Goal: Transaction & Acquisition: Obtain resource

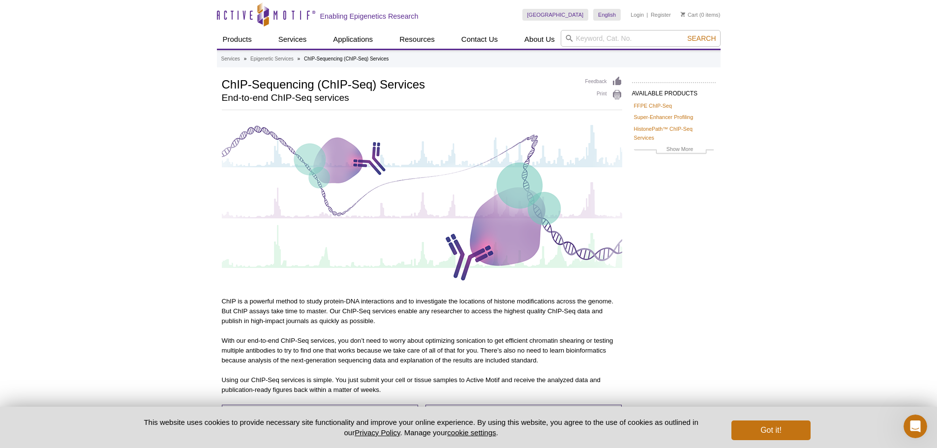
scroll to position [49, 0]
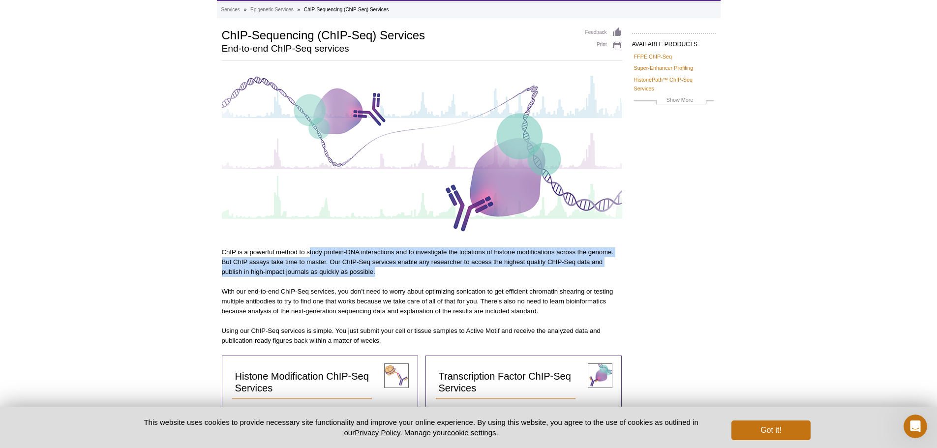
drag, startPoint x: 309, startPoint y: 248, endPoint x: 430, endPoint y: 268, distance: 121.6
click at [430, 268] on p "ChIP is a powerful method to study protein-DNA interactions and to investigate …" at bounding box center [422, 262] width 401 height 30
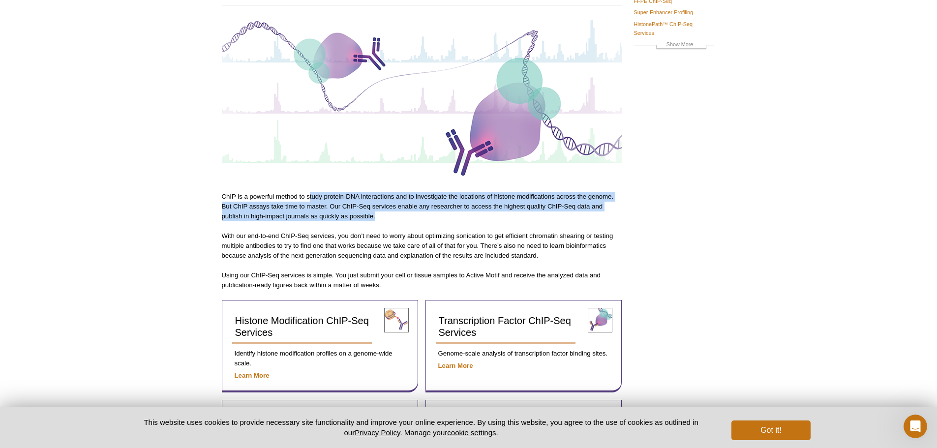
scroll to position [197, 0]
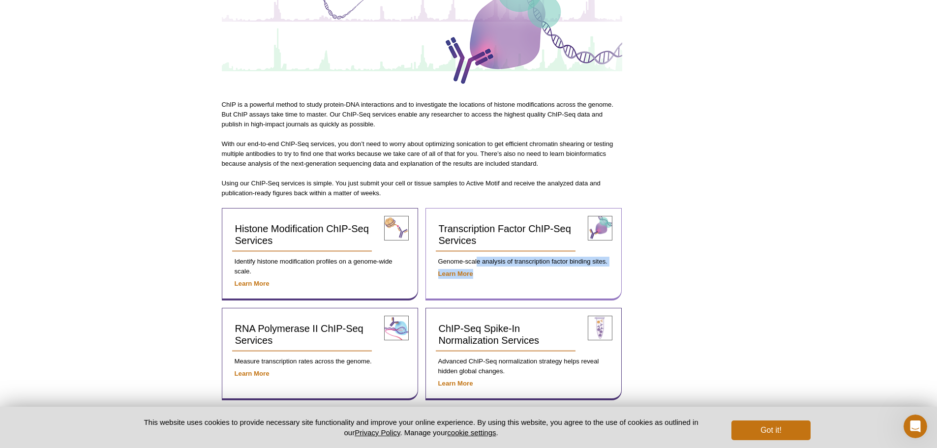
drag, startPoint x: 477, startPoint y: 259, endPoint x: 597, endPoint y: 267, distance: 120.3
click at [597, 267] on div "Transcription Factor ChIP-Seq Services Genome-scale analysis of transcription f…" at bounding box center [524, 254] width 196 height 93
click at [572, 277] on p "Learn More" at bounding box center [524, 274] width 176 height 10
click at [459, 275] on strong "Learn More" at bounding box center [455, 273] width 35 height 7
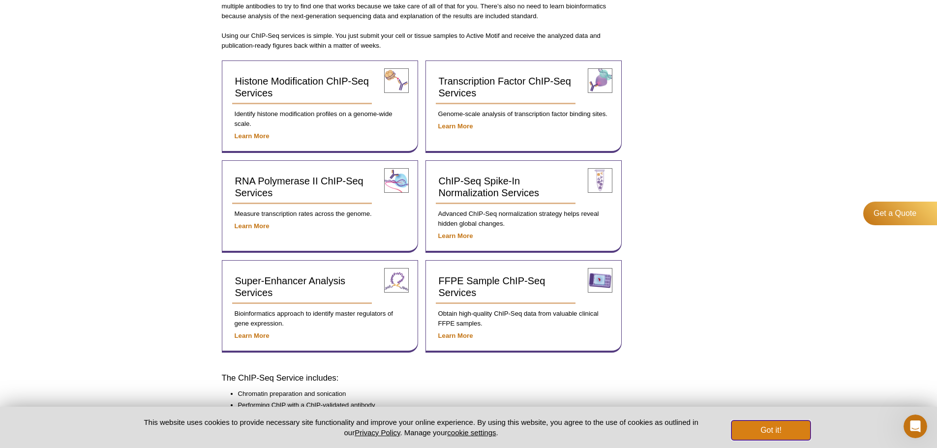
click at [779, 429] on button "Got it!" at bounding box center [771, 431] width 79 height 20
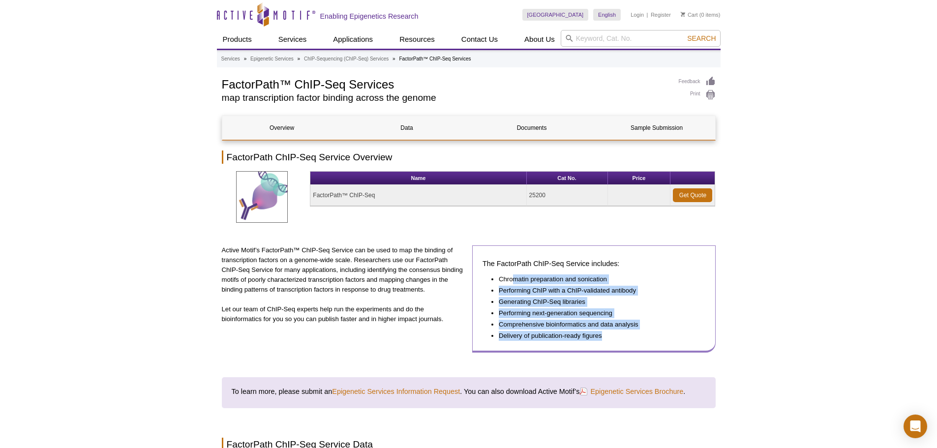
drag, startPoint x: 511, startPoint y: 295, endPoint x: 635, endPoint y: 355, distance: 137.3
click at [635, 355] on div "Active Motif’s FactorPath™ ChIP-Seq Service can be used to map the binding of t…" at bounding box center [469, 303] width 494 height 115
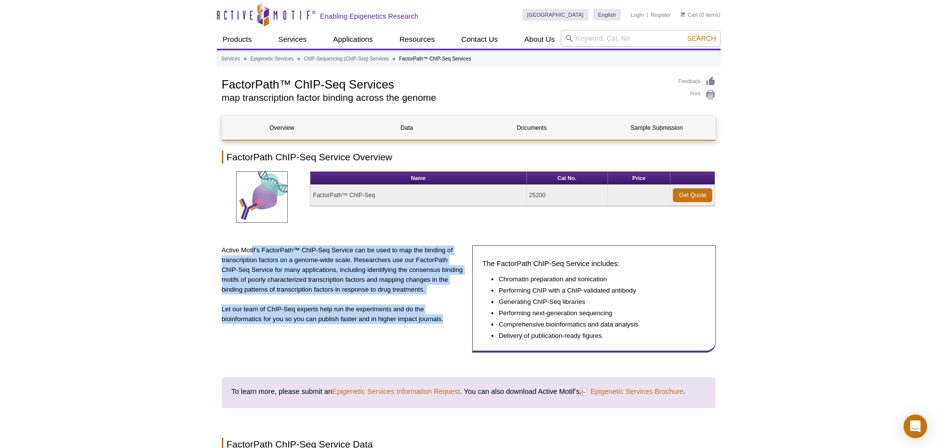
drag, startPoint x: 251, startPoint y: 250, endPoint x: 451, endPoint y: 325, distance: 213.0
click at [451, 325] on div "Active Motif’s FactorPath™ ChIP-Seq Service can be used to map the binding of t…" at bounding box center [344, 299] width 244 height 107
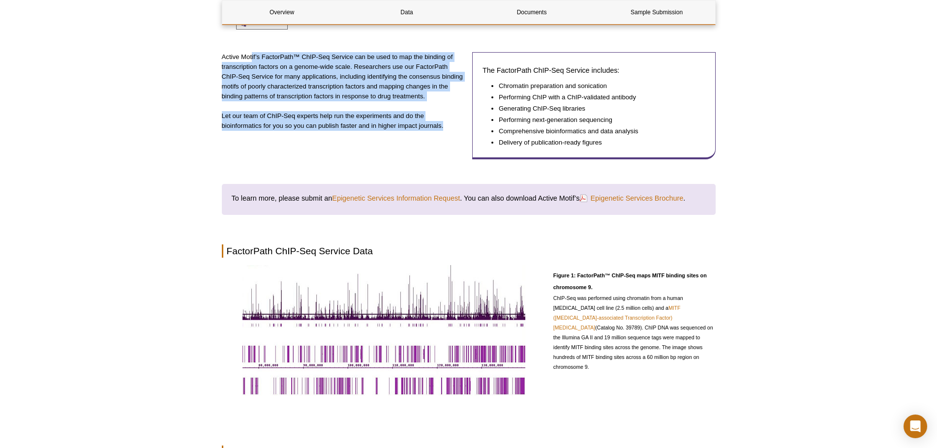
scroll to position [197, 0]
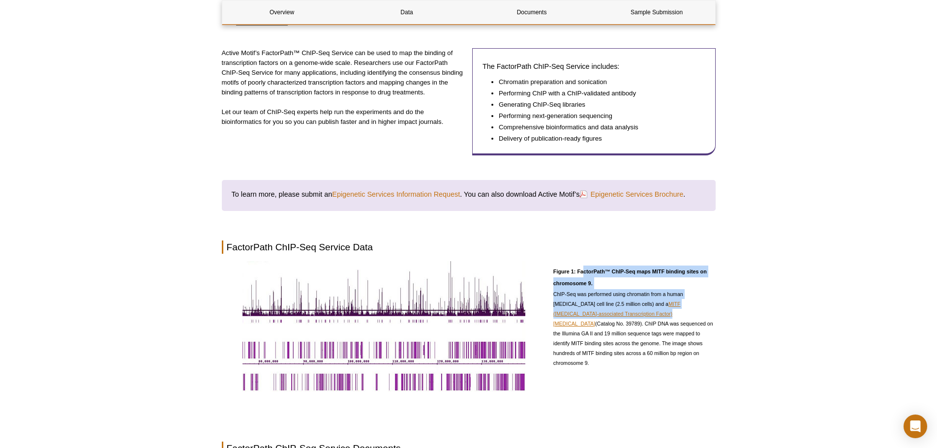
drag, startPoint x: 585, startPoint y: 269, endPoint x: 602, endPoint y: 314, distance: 47.8
click at [602, 314] on div "Figure 1: FactorPath™ ChIP-Seq maps MITF binding sites on chromosome 9. ChIP-Se…" at bounding box center [635, 328] width 162 height 134
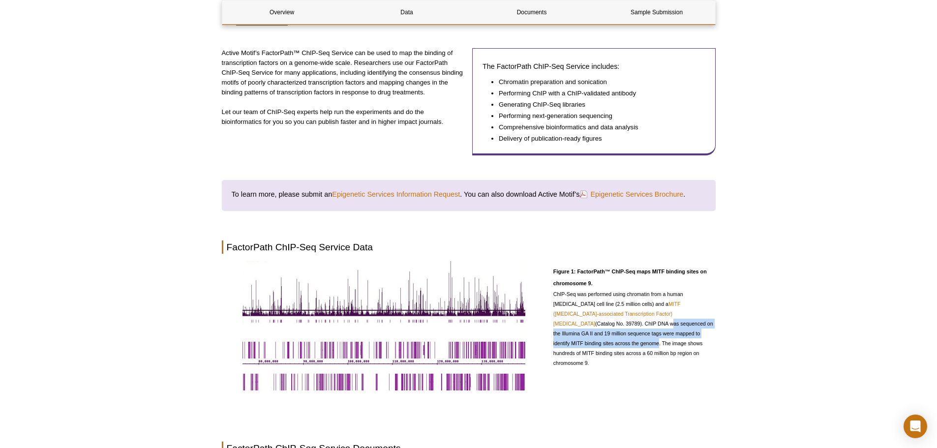
drag, startPoint x: 567, startPoint y: 322, endPoint x: 706, endPoint y: 333, distance: 138.7
click at [706, 333] on span "ChIP-Seq was performed using chromatin from a human [MEDICAL_DATA] cell line (2…" at bounding box center [634, 328] width 160 height 75
drag, startPoint x: 642, startPoint y: 340, endPoint x: 715, endPoint y: 349, distance: 73.8
click at [715, 349] on p "ChIP-Seq was performed using chromatin from a human [MEDICAL_DATA] cell line (2…" at bounding box center [635, 328] width 162 height 79
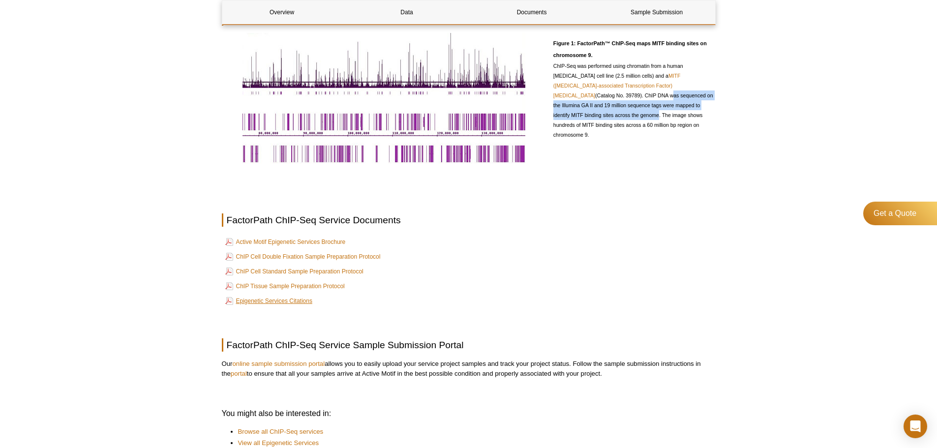
scroll to position [443, 0]
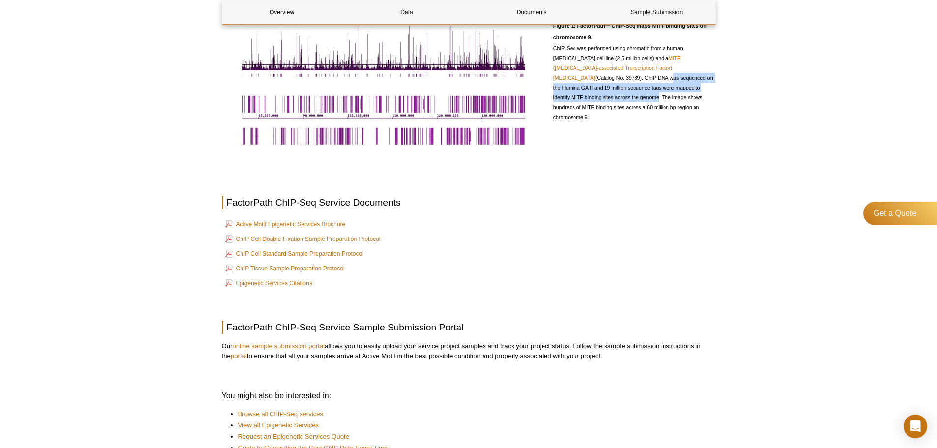
drag, startPoint x: 396, startPoint y: 347, endPoint x: 655, endPoint y: 361, distance: 259.2
click at [655, 361] on p "Our online sample submission portal allows you to easily upload your service pr…" at bounding box center [469, 351] width 494 height 20
click at [386, 374] on p at bounding box center [469, 375] width 494 height 10
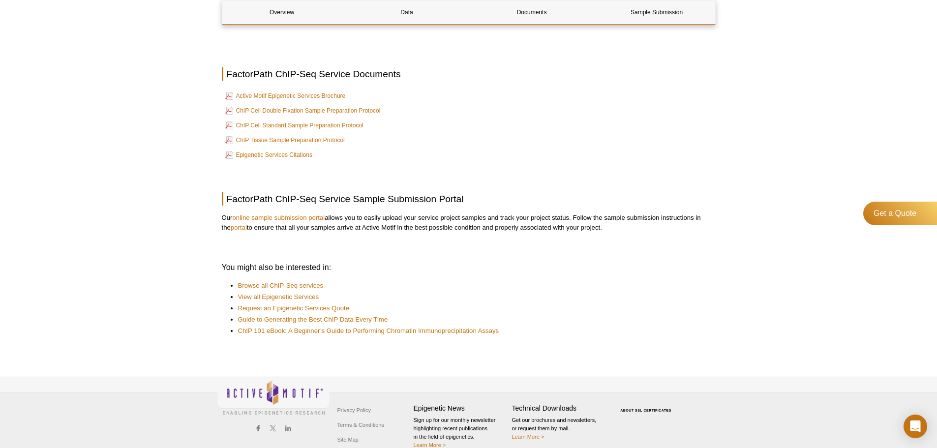
scroll to position [586, 0]
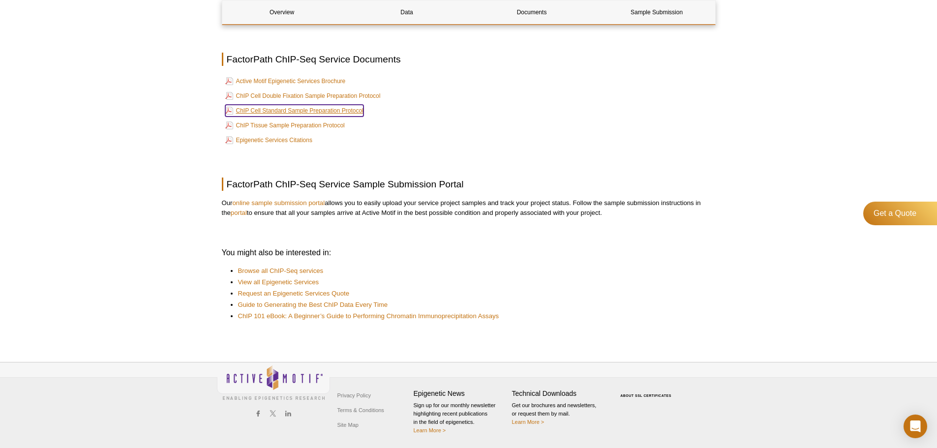
click at [299, 112] on link "ChIP Cell Standard Sample Preparation Protocol" at bounding box center [294, 111] width 138 height 12
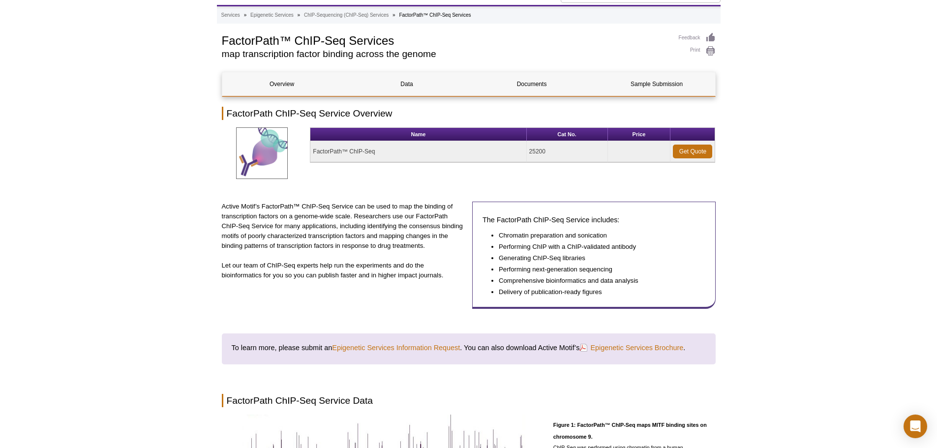
scroll to position [0, 0]
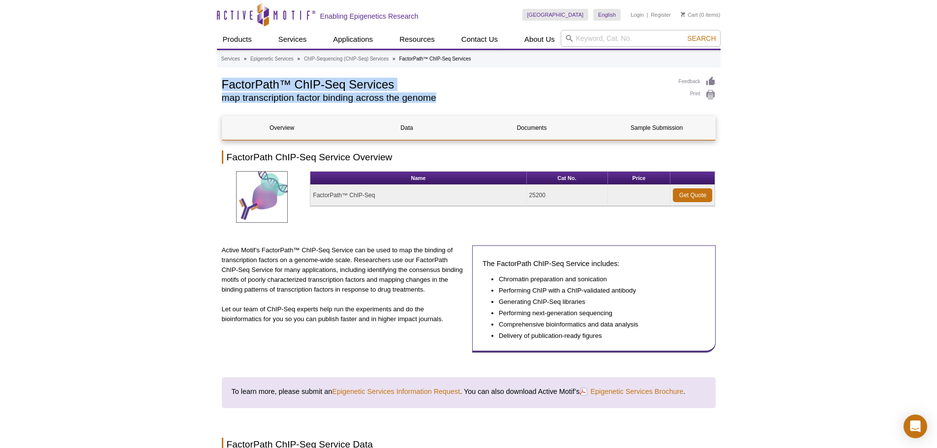
drag, startPoint x: 223, startPoint y: 81, endPoint x: 438, endPoint y: 96, distance: 215.5
click at [438, 96] on div "FactorPath™ ChIP-Seq Services map transcription factor binding across the genome" at bounding box center [445, 91] width 447 height 31
copy div "FactorPath™ ChIP-Seq Services map transcription factor binding across the genome"
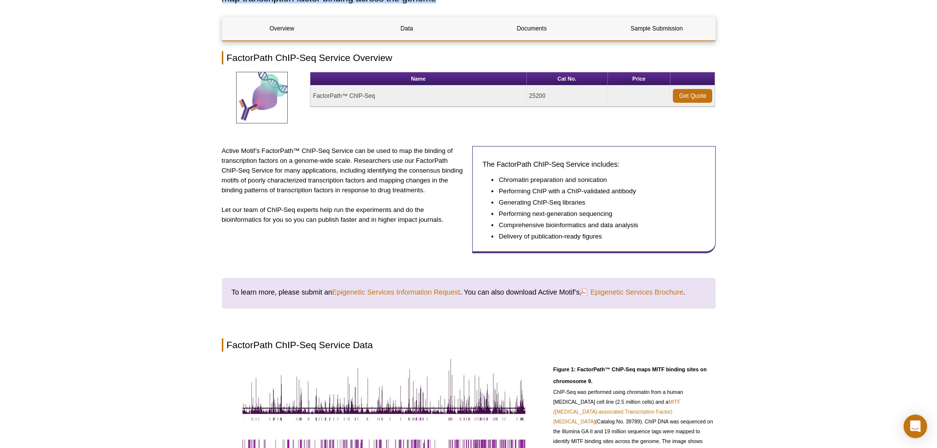
scroll to position [98, 0]
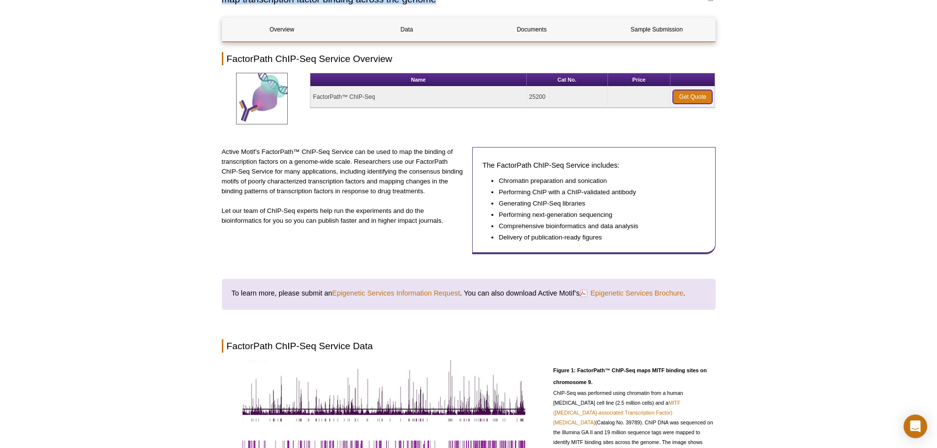
click at [702, 97] on link "Get Quote" at bounding box center [692, 97] width 39 height 14
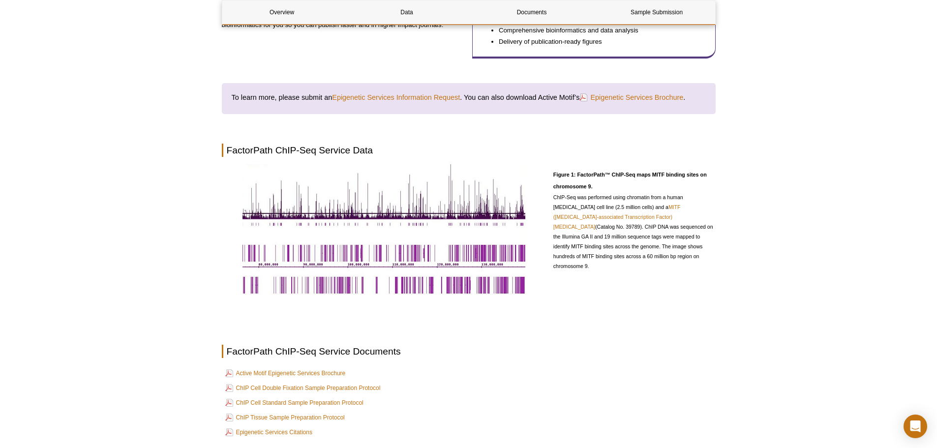
scroll to position [295, 0]
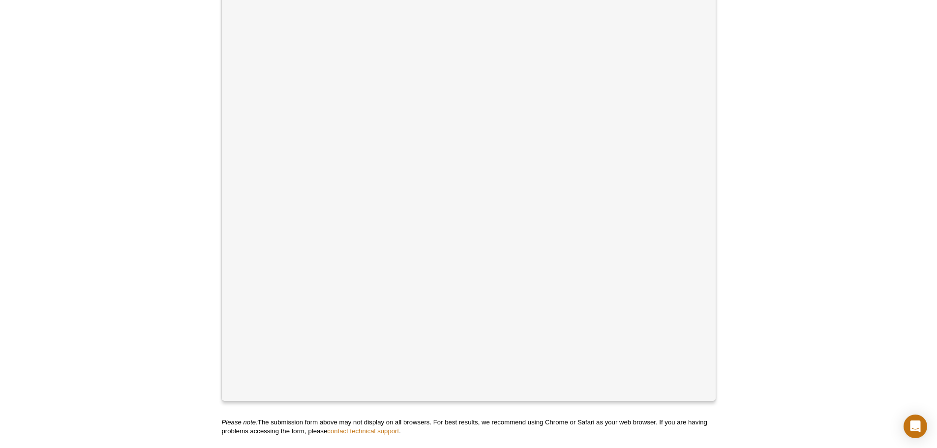
scroll to position [250, 0]
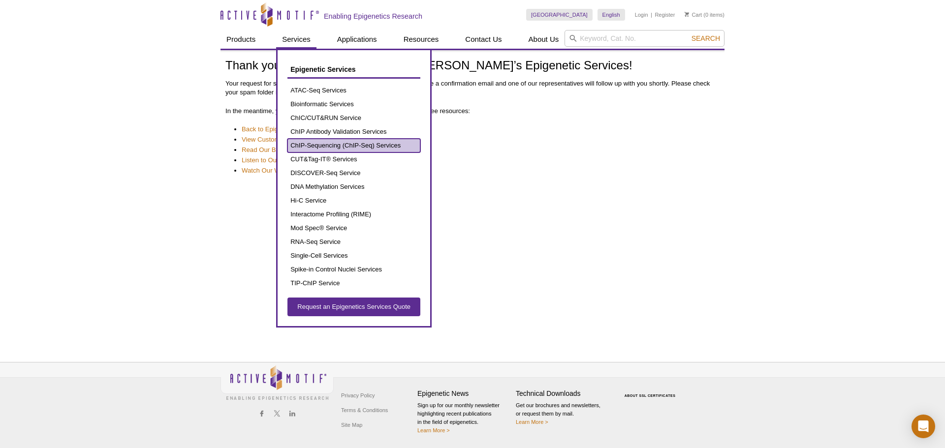
click at [324, 148] on link "ChIP-Sequencing (ChIP-Seq) Services" at bounding box center [353, 146] width 133 height 14
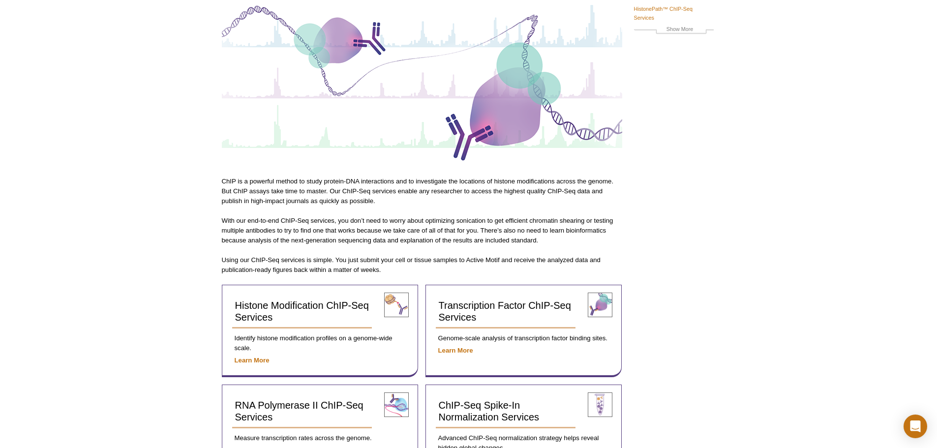
scroll to position [246, 0]
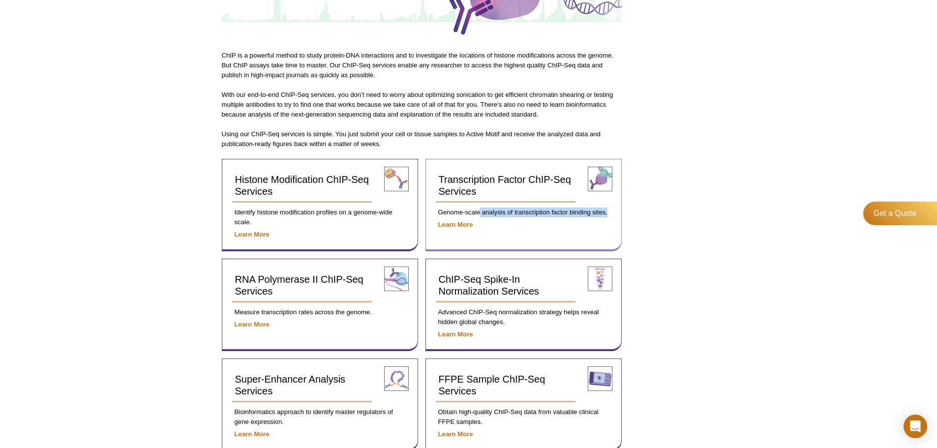
drag, startPoint x: 479, startPoint y: 212, endPoint x: 610, endPoint y: 215, distance: 130.9
click at [610, 215] on p "Genome-scale analysis of transcription factor binding sites." at bounding box center [524, 213] width 176 height 10
click at [568, 222] on p "Learn More" at bounding box center [524, 225] width 176 height 10
click at [456, 225] on strong "Learn More" at bounding box center [455, 224] width 35 height 7
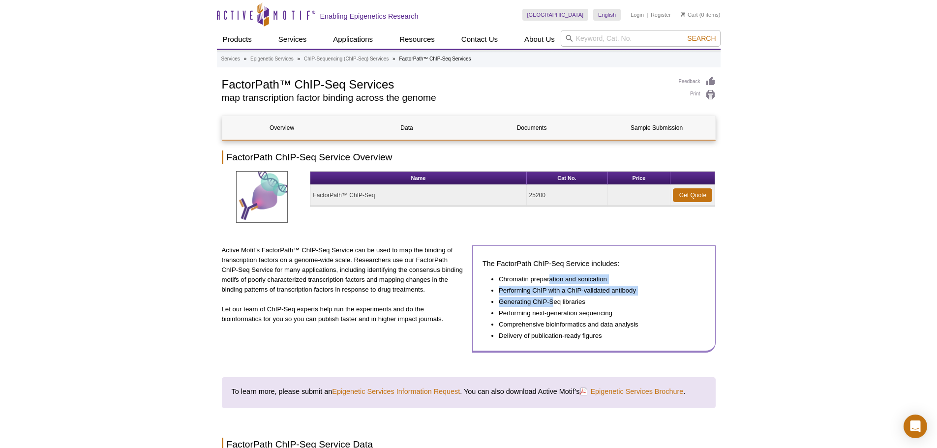
drag, startPoint x: 551, startPoint y: 279, endPoint x: 555, endPoint y: 303, distance: 23.9
click at [555, 303] on ul "Chromatin preparation and sonication Performing ChIP with a ChIP-validated anti…" at bounding box center [589, 308] width 213 height 66
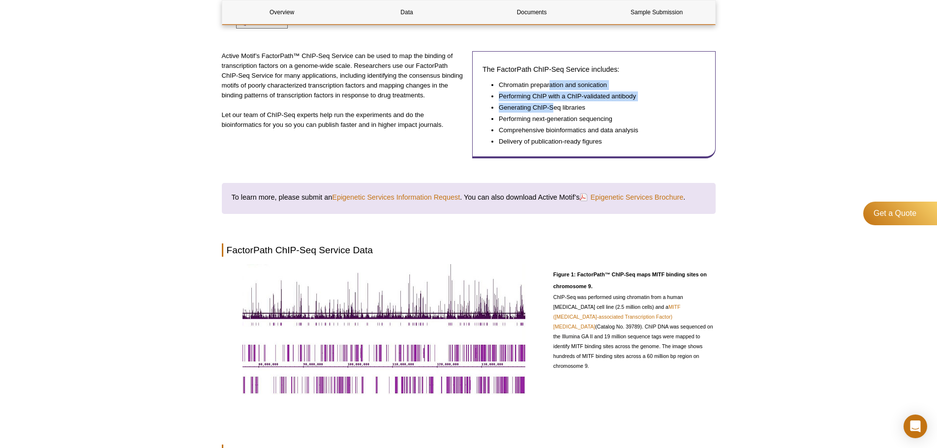
scroll to position [246, 0]
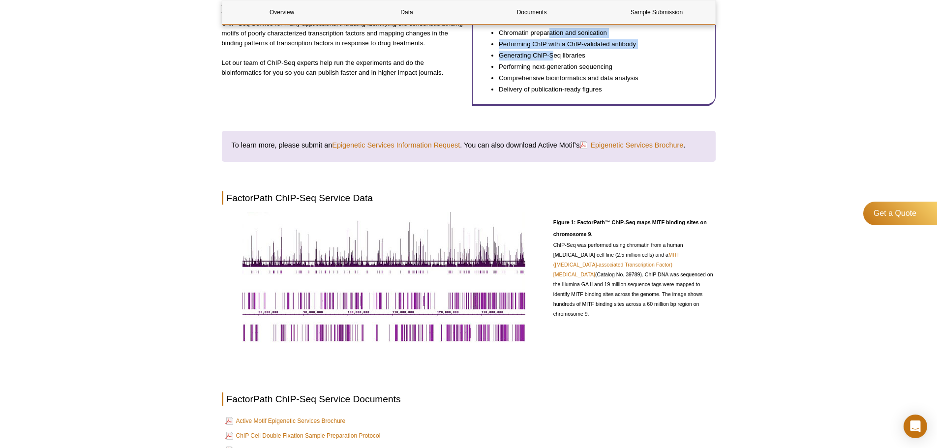
drag, startPoint x: 591, startPoint y: 221, endPoint x: 648, endPoint y: 306, distance: 101.7
click at [648, 306] on div "Figure 1: FactorPath™ ChIP-Seq maps MITF binding sites on chromosome 9. ChIP-Se…" at bounding box center [635, 279] width 162 height 134
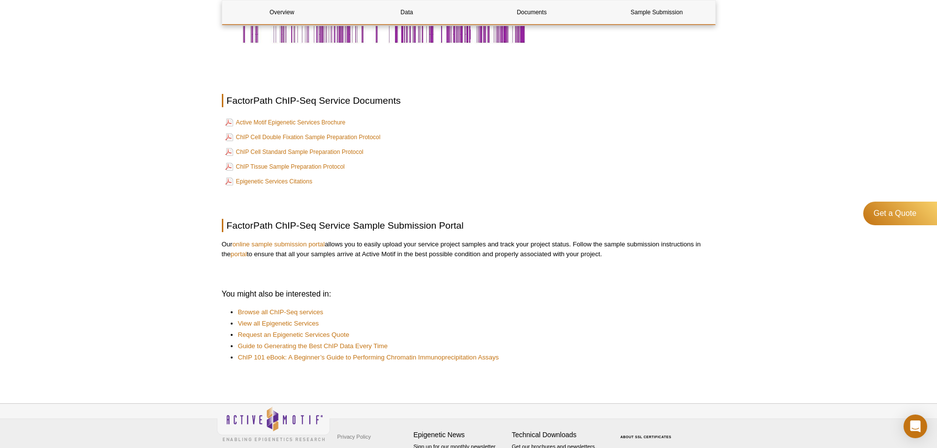
scroll to position [586, 0]
